Goal: Find specific page/section: Find specific page/section

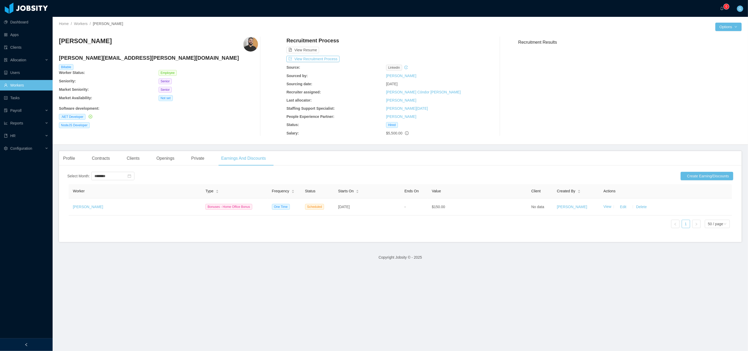
click at [21, 85] on link "Workers" at bounding box center [26, 85] width 44 height 11
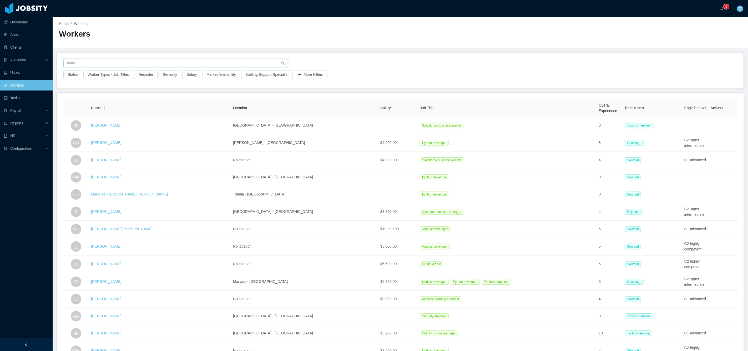
click at [102, 64] on input "text" at bounding box center [175, 63] width 225 height 8
click at [33, 49] on link "Clients" at bounding box center [26, 47] width 44 height 11
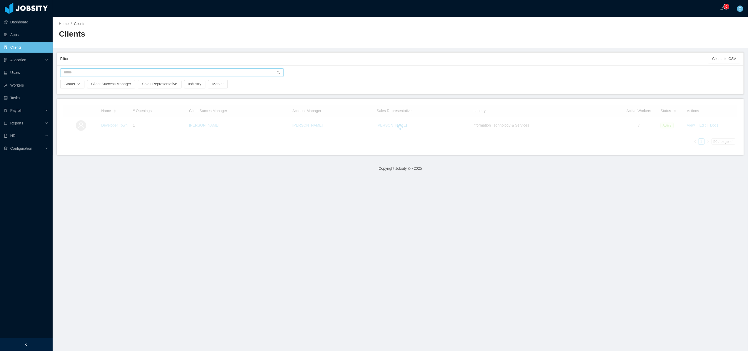
click at [89, 71] on input "text" at bounding box center [171, 72] width 223 height 8
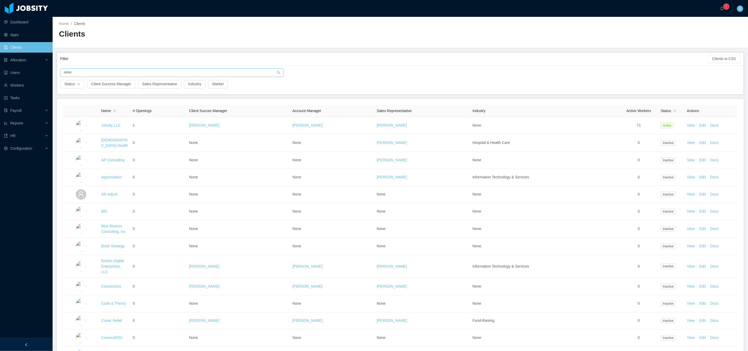
type input "*"
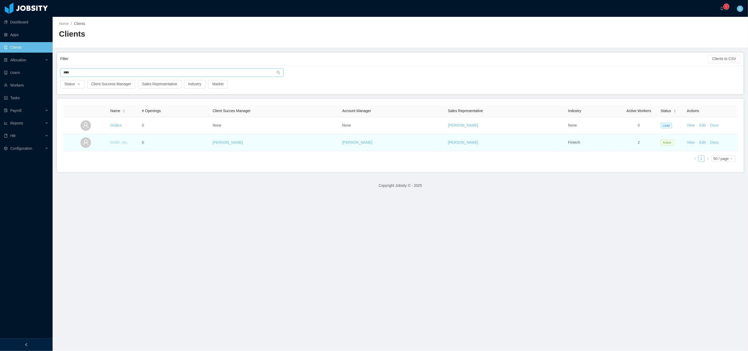
type input "****"
click at [115, 142] on link "GridX, Inc." at bounding box center [118, 142] width 17 height 4
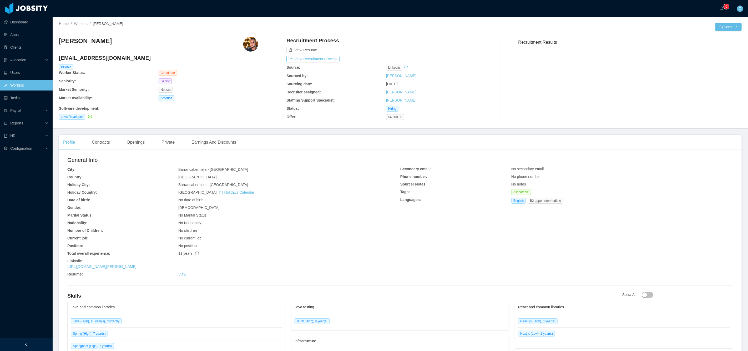
click at [293, 214] on div "No Marital Status" at bounding box center [289, 215] width 222 height 6
